Goal: Information Seeking & Learning: Learn about a topic

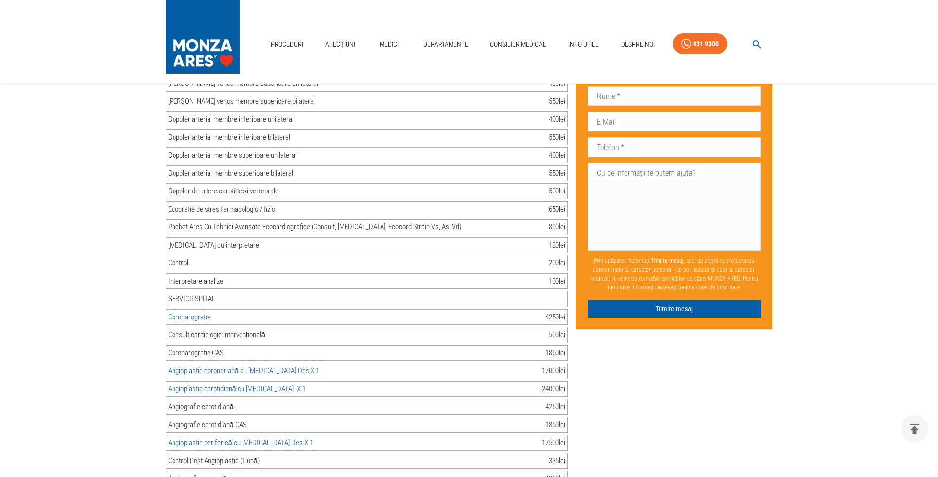
scroll to position [936, 0]
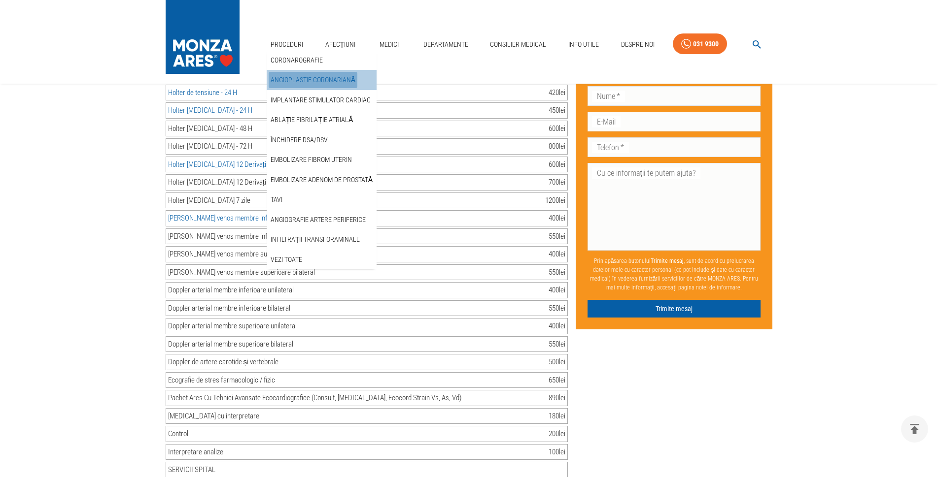
click at [303, 72] on link "Angioplastie coronariană" at bounding box center [313, 80] width 89 height 16
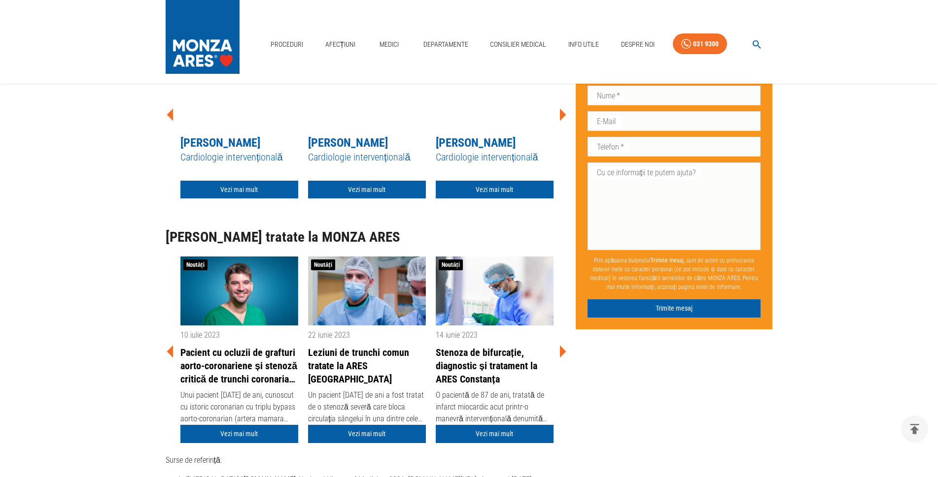
scroll to position [4040, 0]
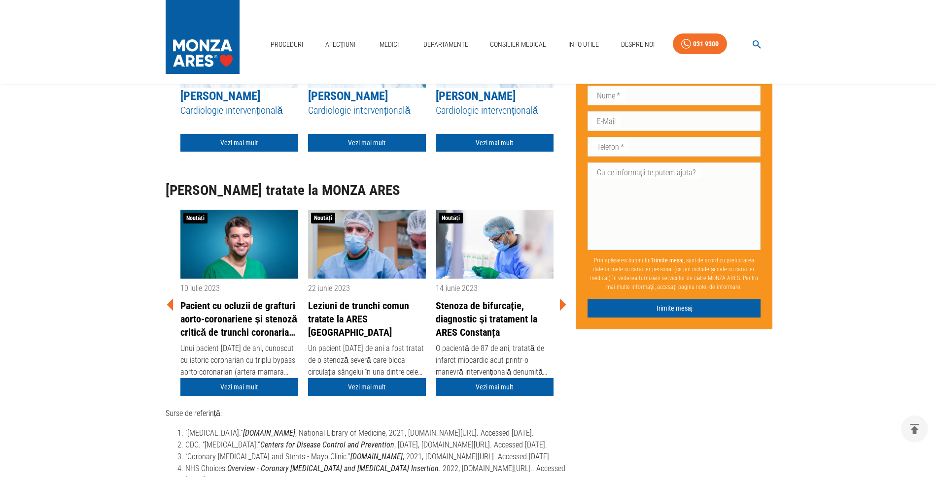
click at [470, 304] on link "Stenoza de bifurcație, diagnostic și tratament la ARES Constanța" at bounding box center [495, 319] width 118 height 39
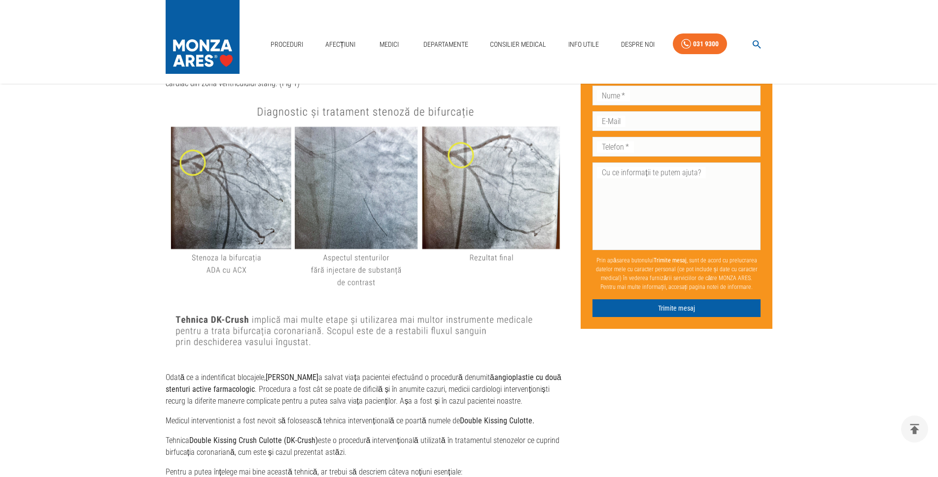
scroll to position [739, 0]
click at [226, 201] on img at bounding box center [366, 231] width 400 height 266
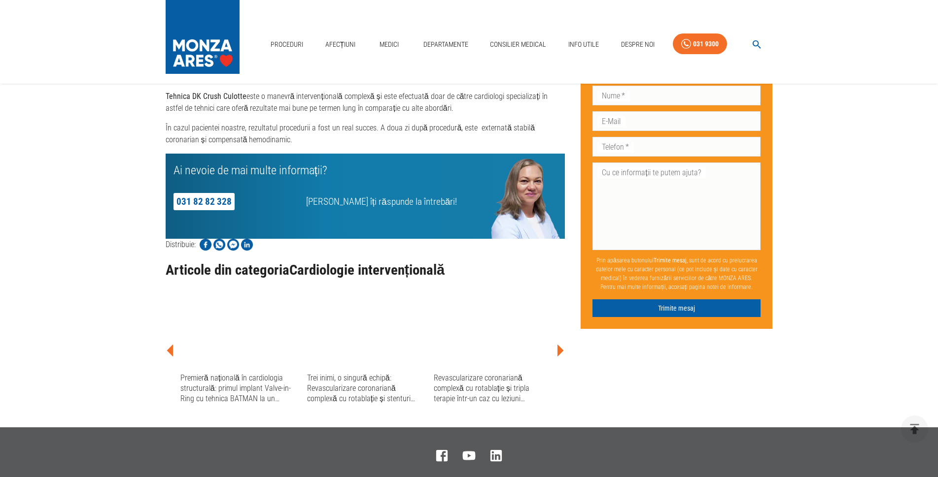
scroll to position [1527, 0]
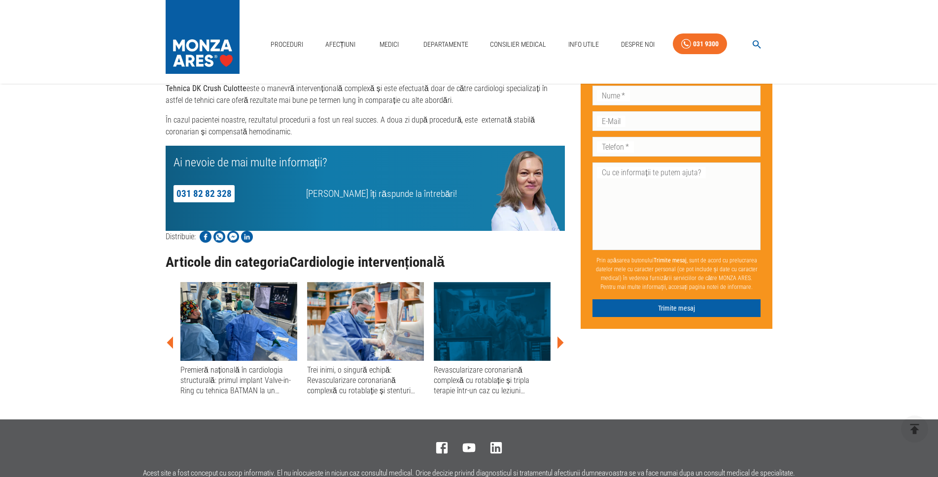
click at [557, 349] on icon at bounding box center [560, 343] width 6 height 12
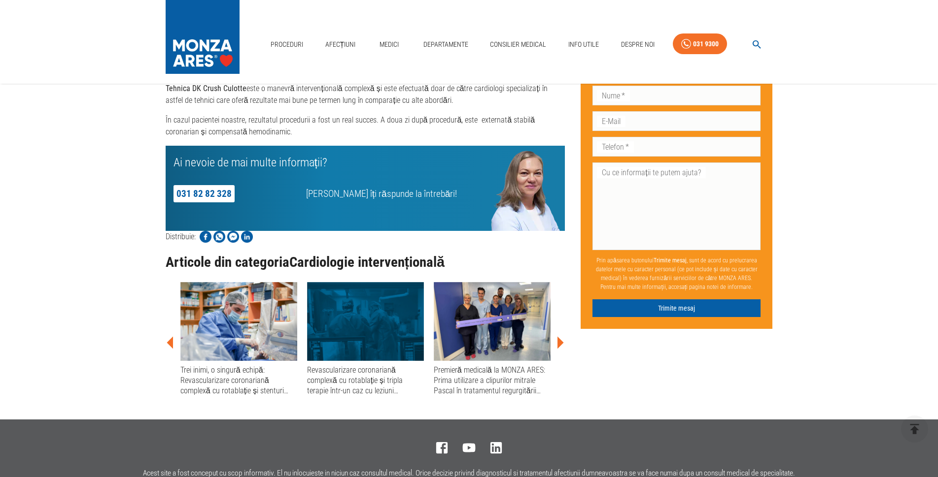
click at [346, 342] on img at bounding box center [365, 321] width 117 height 79
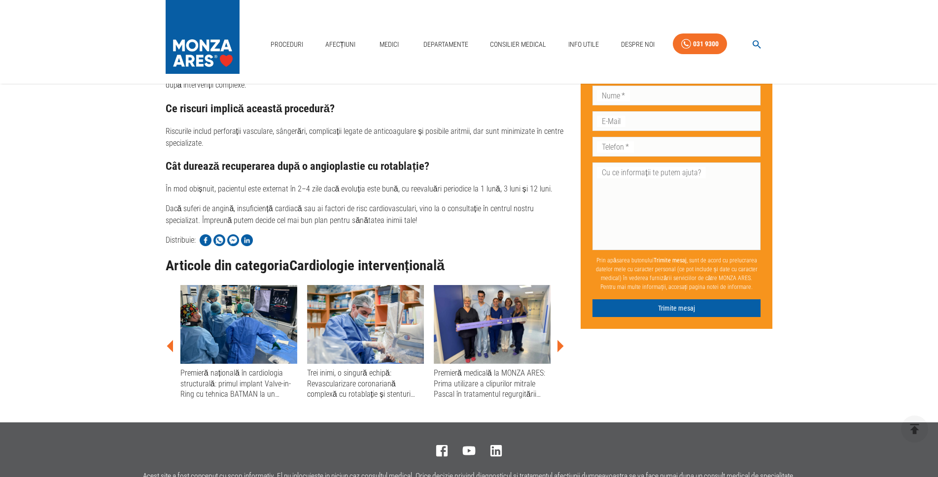
scroll to position [2168, 0]
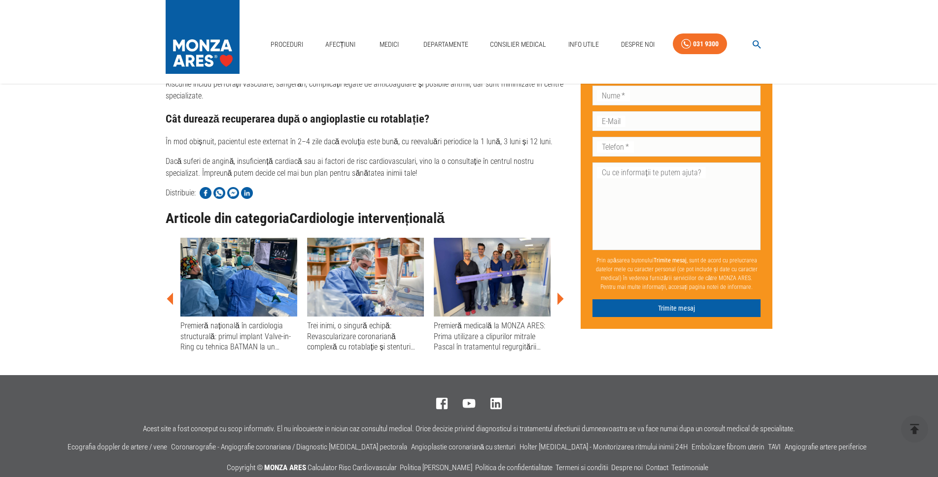
click at [367, 324] on div "Trei inimi, o singură echipă: Revascularizare coronariană complexă cu rotablați…" at bounding box center [365, 337] width 117 height 32
